Goal: Transaction & Acquisition: Purchase product/service

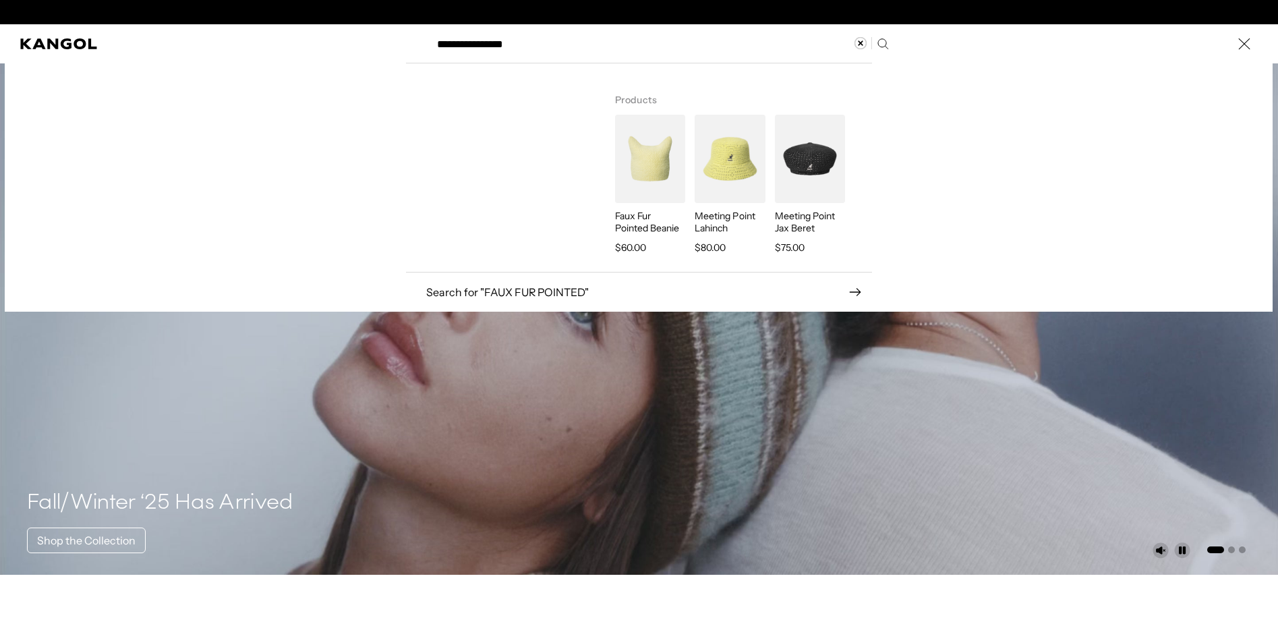
scroll to position [0, 278]
type input "**********"
click at [642, 170] on img "Search here" at bounding box center [650, 159] width 70 height 88
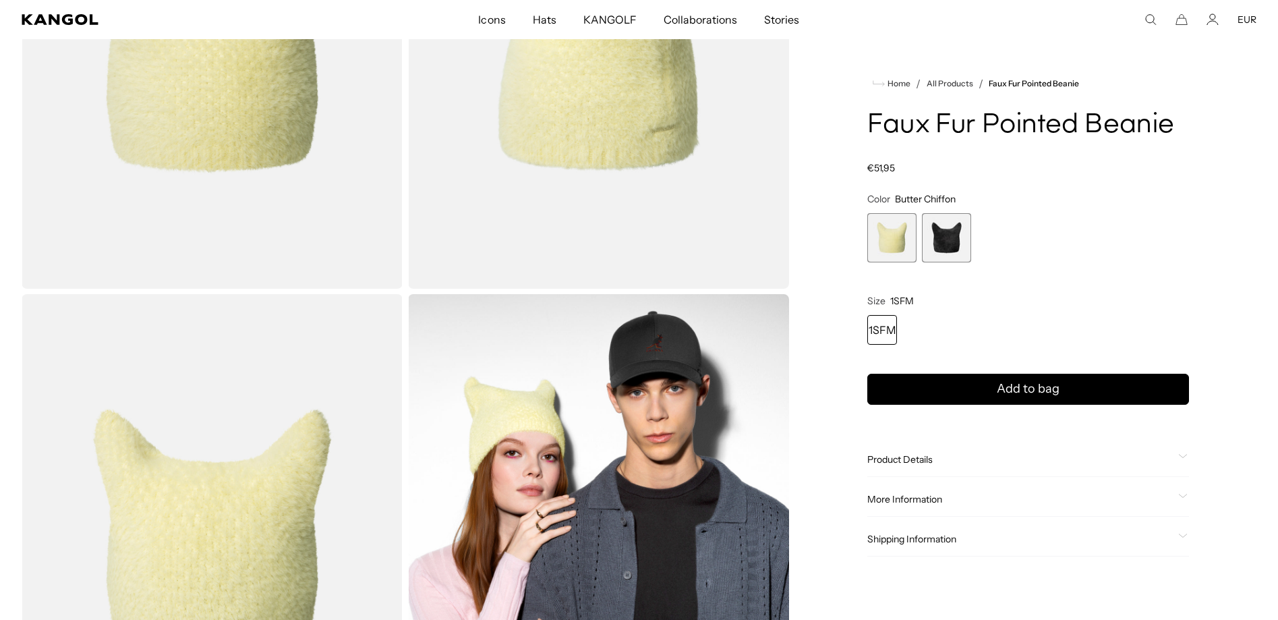
scroll to position [275, 0]
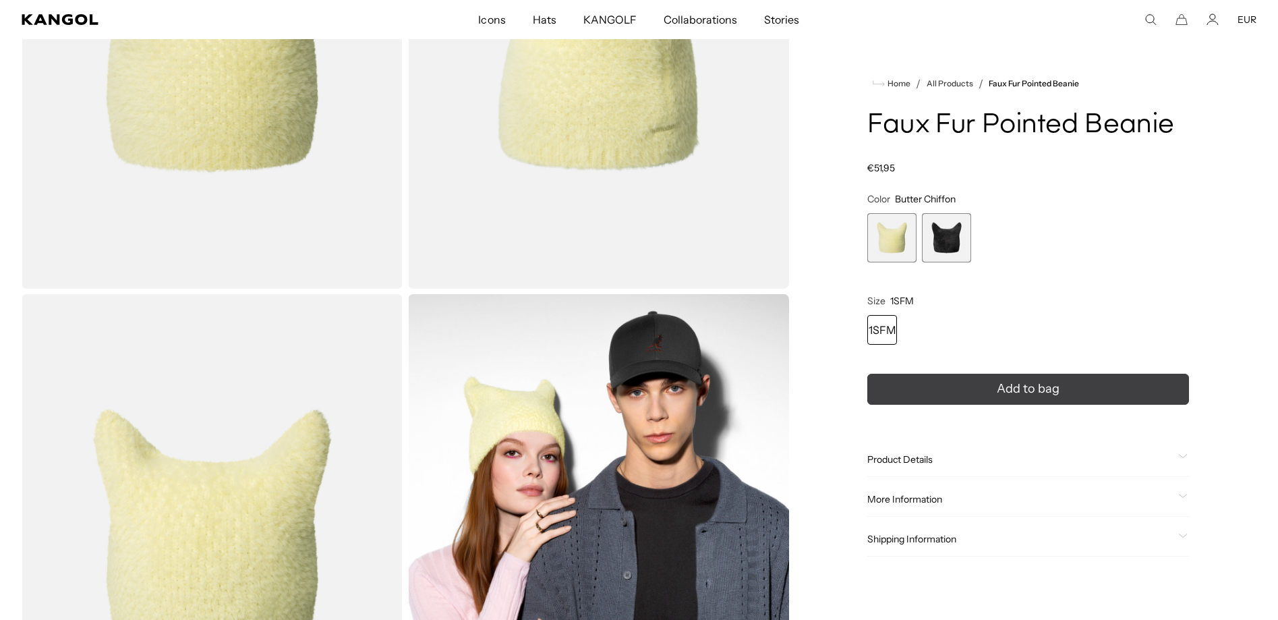
click at [937, 454] on span "Product Details" at bounding box center [1020, 459] width 306 height 12
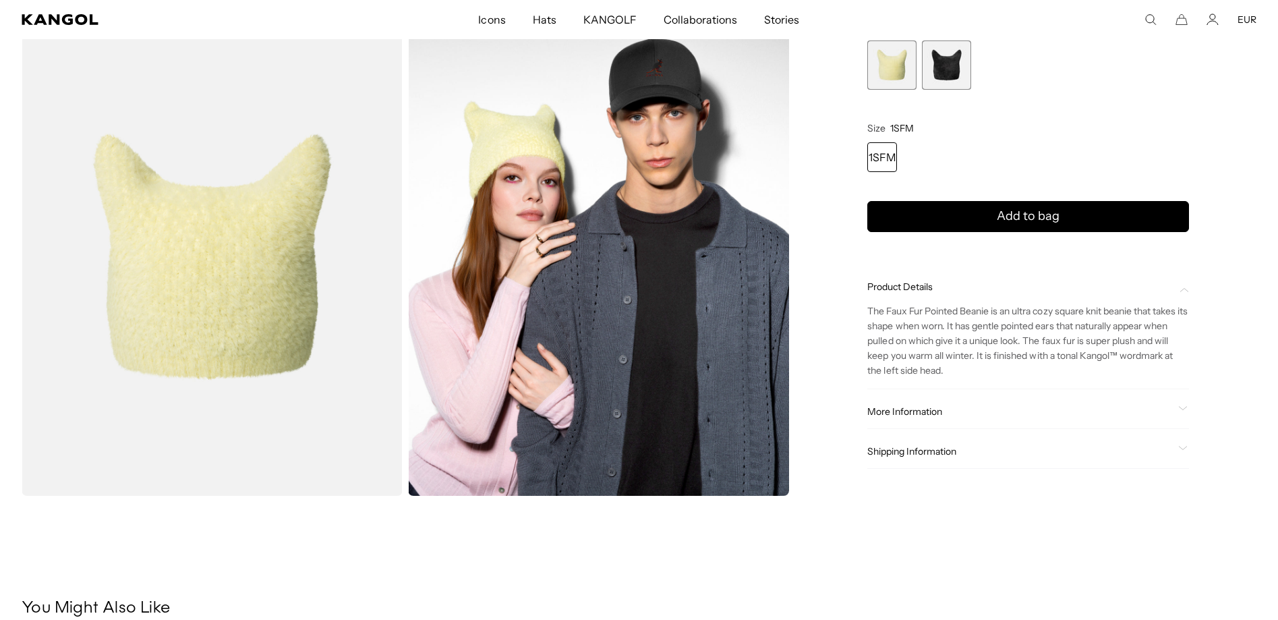
scroll to position [0, 0]
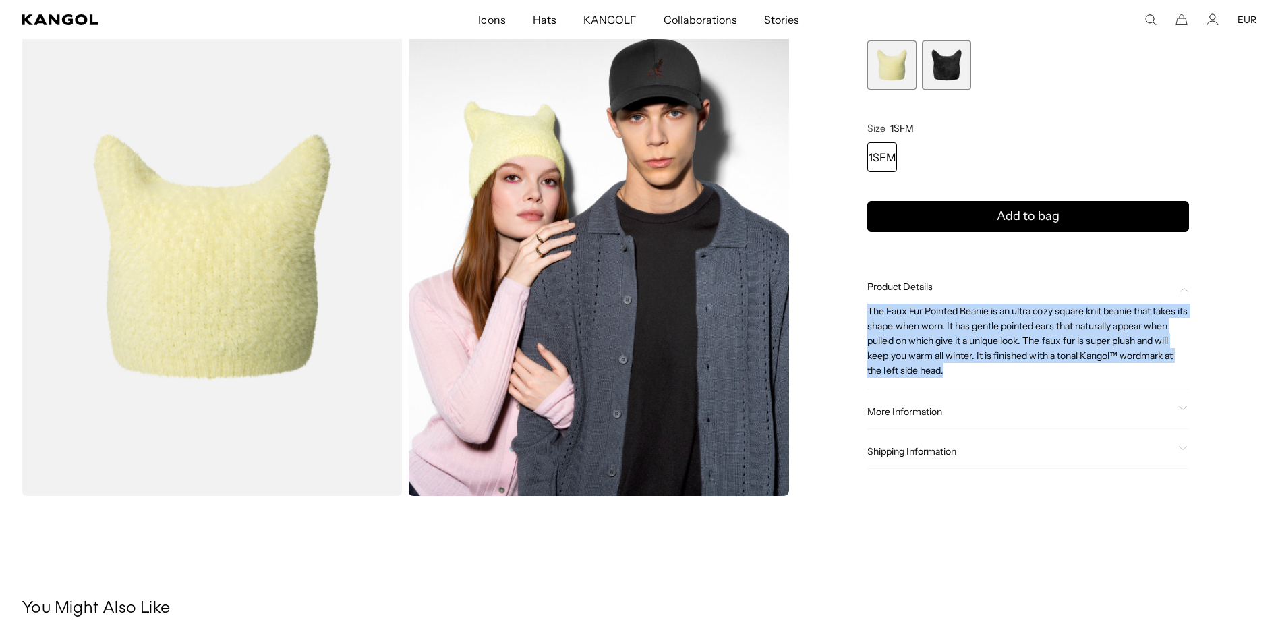
drag, startPoint x: 987, startPoint y: 377, endPoint x: 867, endPoint y: 297, distance: 143.9
click at [867, 297] on div "Home / All Products / Faux Fur Pointed Beanie Faux Fur Pointed Beanie Regular p…" at bounding box center [1028, 16] width 457 height 958
copy p "The Faux Fur Pointed Beanie is an ultra cozy square knit beanie that takes its …"
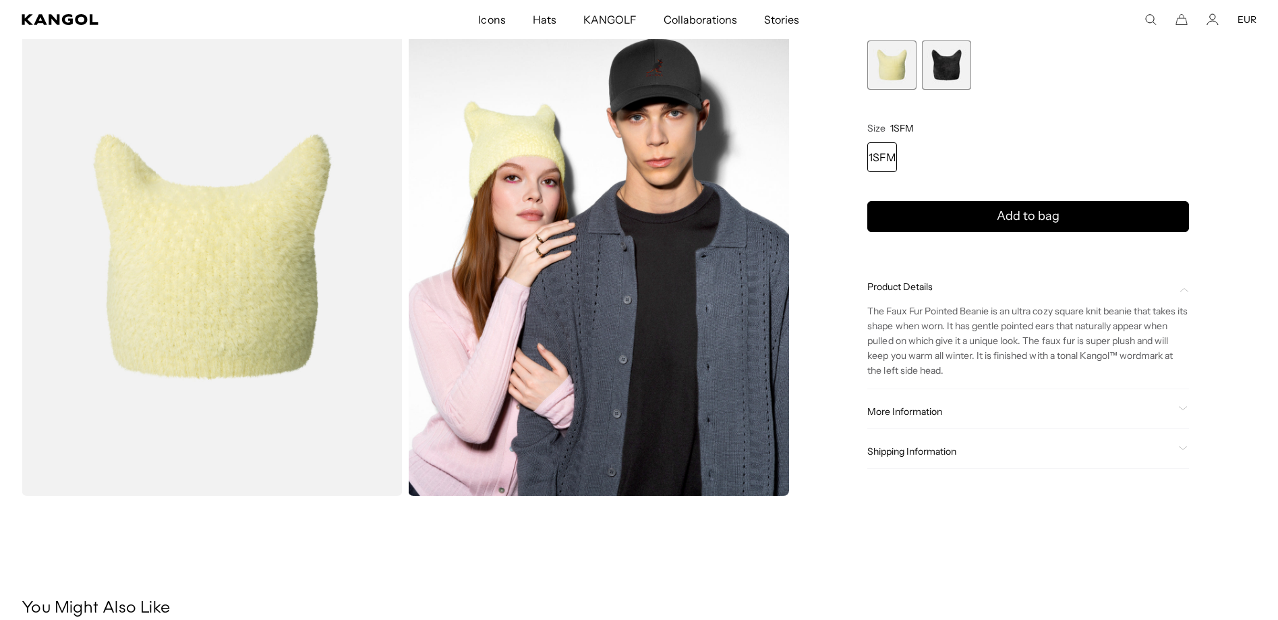
click at [942, 428] on div "More Information Style ID K3791 Shape BEANIE Fabrication NYLON USA Made or Impo…" at bounding box center [1028, 412] width 322 height 34
click at [943, 411] on span "More Information" at bounding box center [1020, 411] width 306 height 12
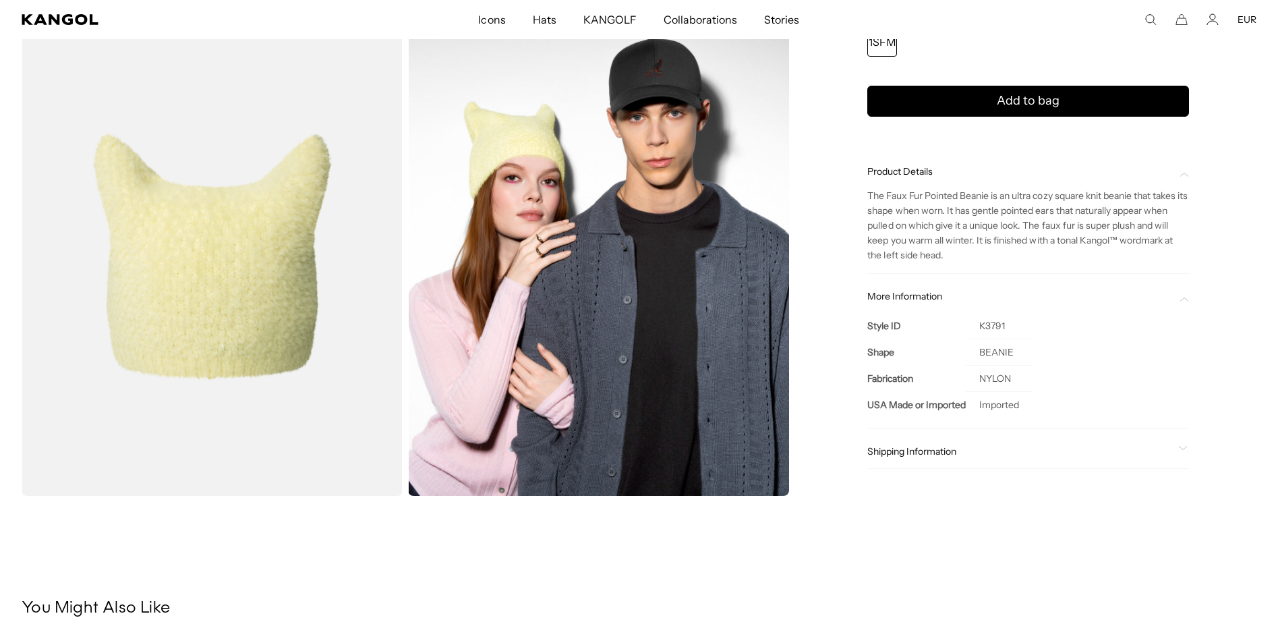
click at [934, 463] on div "Shipping Information" at bounding box center [1028, 451] width 322 height 34
click at [1149, 18] on icon "Search here" at bounding box center [1151, 19] width 12 height 12
click at [519, 11] on input "**********" at bounding box center [662, 20] width 466 height 34
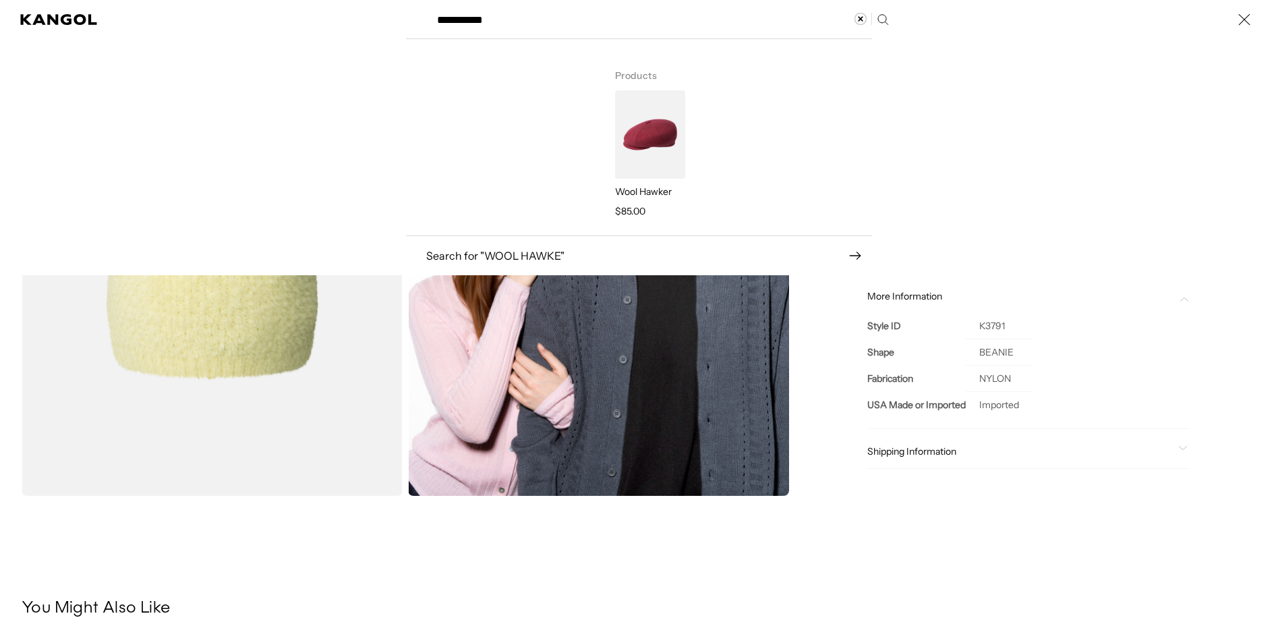
scroll to position [0, 0]
type input "**********"
click at [664, 130] on img "Search here" at bounding box center [650, 134] width 70 height 88
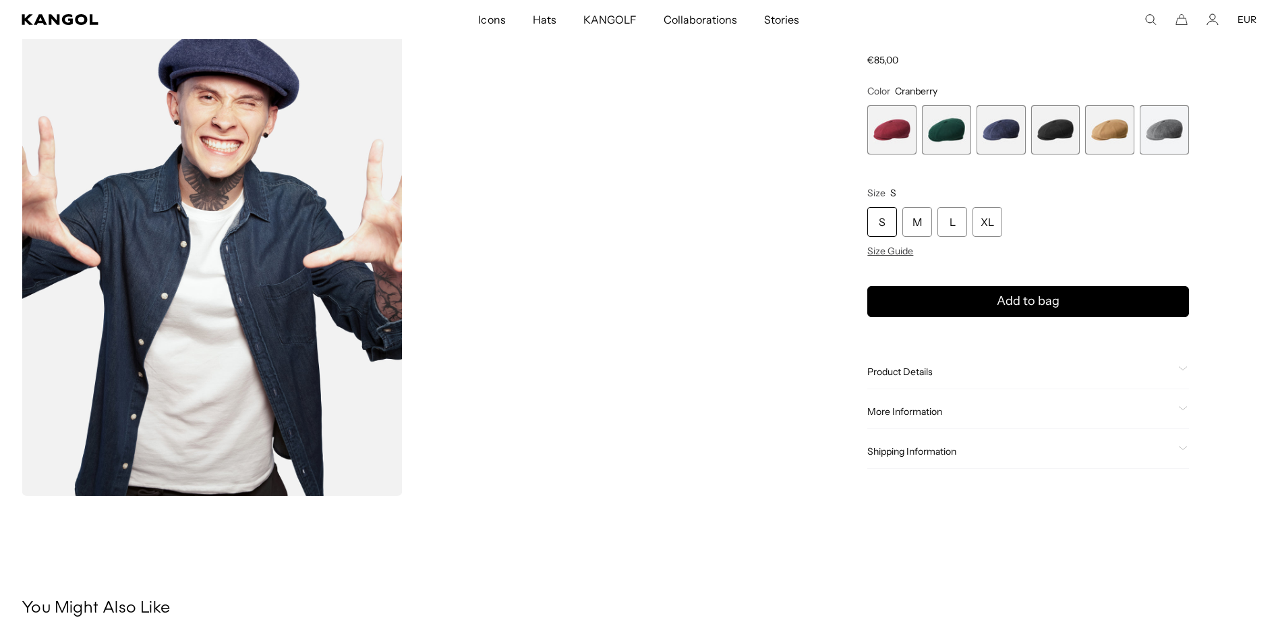
scroll to position [550, 0]
click at [933, 374] on span "Product Details" at bounding box center [1020, 372] width 306 height 12
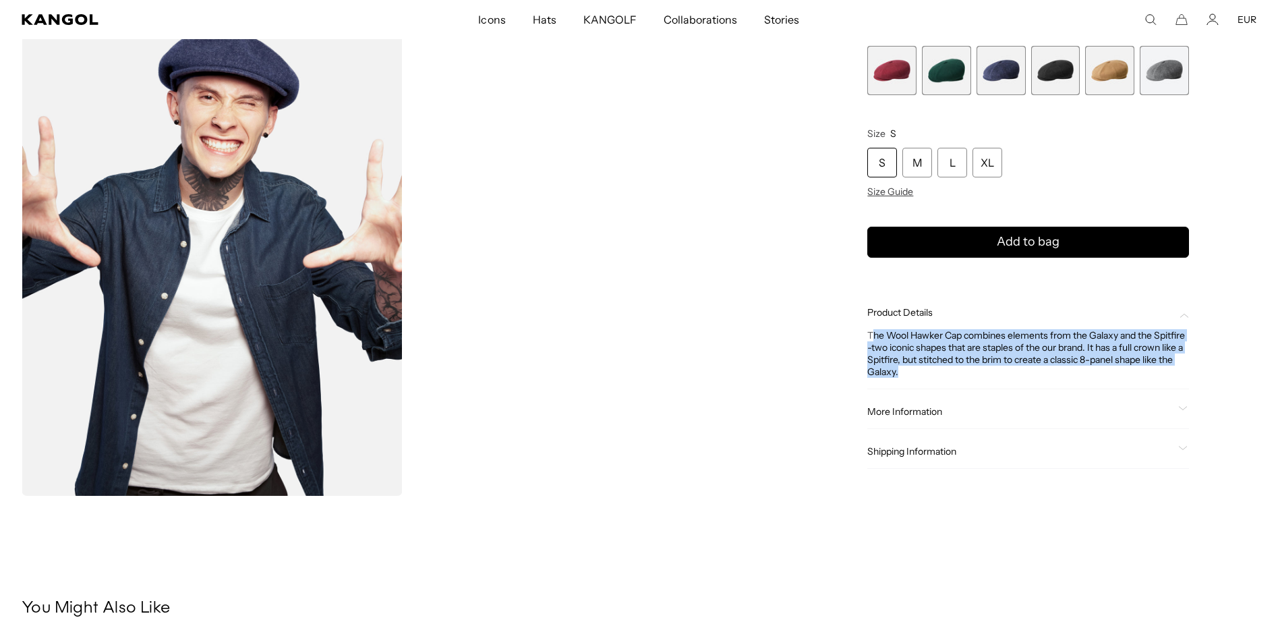
scroll to position [0, 0]
drag, startPoint x: 1030, startPoint y: 377, endPoint x: 868, endPoint y: 330, distance: 168.6
click at [868, 330] on div "The Wool Hawker Cap combines elements from the Galaxy and the Spitfire -two ico…" at bounding box center [1028, 353] width 322 height 49
copy div "The Wool Hawker Cap combines elements from the Galaxy and the Spitfire -two ico…"
